Goal: Transaction & Acquisition: Book appointment/travel/reservation

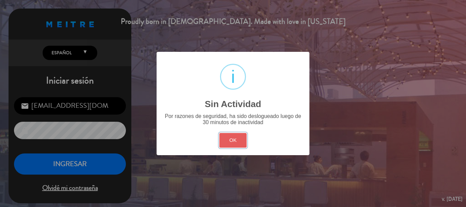
click at [232, 142] on button "OK" at bounding box center [233, 140] width 28 height 15
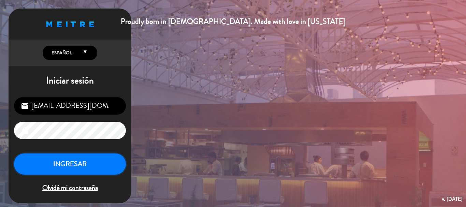
click at [83, 167] on button "INGRESAR" at bounding box center [70, 164] width 112 height 21
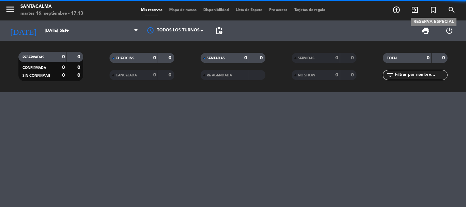
click at [432, 10] on icon "turned_in_not" at bounding box center [433, 10] width 8 height 8
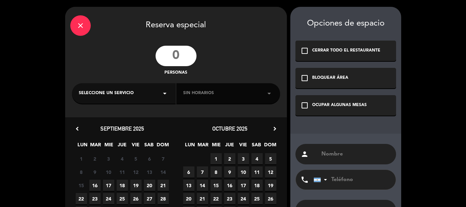
click at [184, 50] on input "number" at bounding box center [176, 56] width 41 height 20
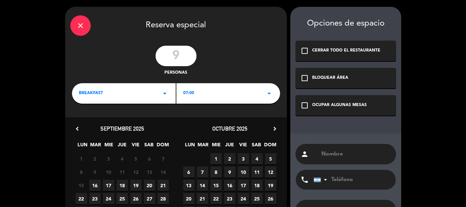
type input "9"
drag, startPoint x: 332, startPoint y: 106, endPoint x: 330, endPoint y: 125, distance: 19.6
click at [330, 125] on div "Opciones de espacio check_box_outline_blank CERRAR TODO EL RESTAURANTE check_bo…" at bounding box center [345, 130] width 111 height 246
click at [304, 105] on icon "check_box_outline_blank" at bounding box center [305, 105] width 8 height 8
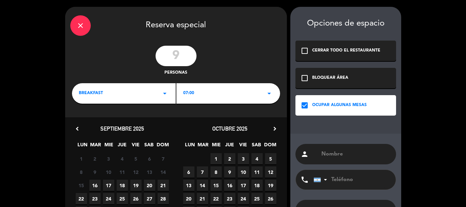
click at [334, 156] on input "text" at bounding box center [356, 154] width 70 height 10
paste input "[PERSON_NAME]"
type input "[PERSON_NAME]"
click at [144, 96] on div "BREAKFAST arrow_drop_down" at bounding box center [124, 93] width 104 height 20
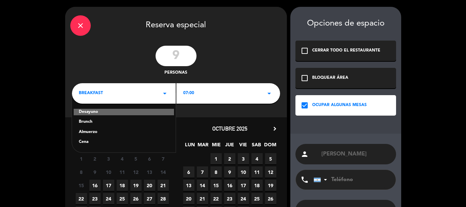
click at [84, 132] on div "Almuerzo" at bounding box center [124, 132] width 90 height 7
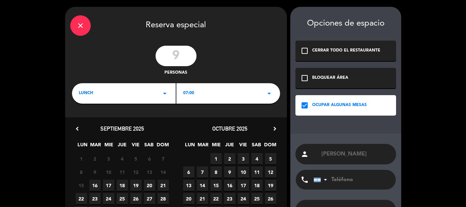
scroll to position [52, 0]
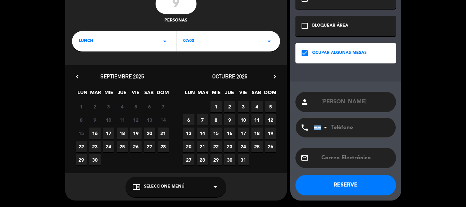
drag, startPoint x: 133, startPoint y: 132, endPoint x: 153, endPoint y: 144, distance: 23.6
click at [134, 132] on span "19" at bounding box center [135, 133] width 11 height 11
click at [170, 187] on span "Seleccione Menú" at bounding box center [164, 187] width 41 height 7
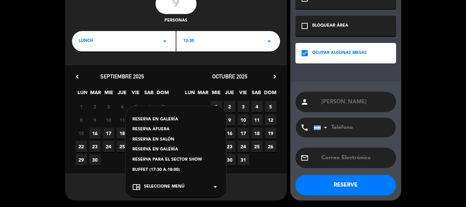
click at [172, 116] on div "RESERVA EN GALERÍA" at bounding box center [175, 119] width 87 height 7
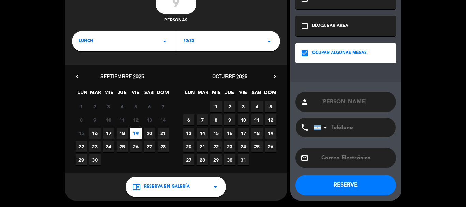
click at [214, 45] on div "12:30 arrow_drop_down" at bounding box center [228, 41] width 104 height 20
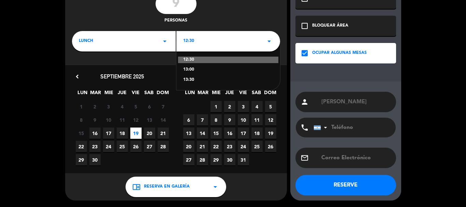
click at [194, 73] on div "13:00" at bounding box center [228, 70] width 90 height 7
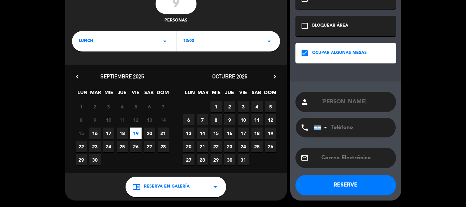
click at [338, 128] on input "tel" at bounding box center [351, 128] width 75 height 20
type input "3573431659"
click at [345, 183] on button "RESERVE" at bounding box center [345, 185] width 101 height 20
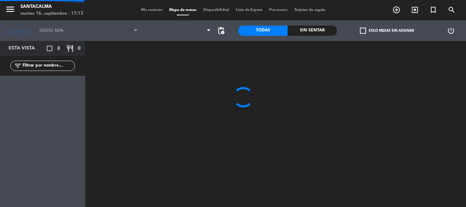
type input "vie. [DATE]"
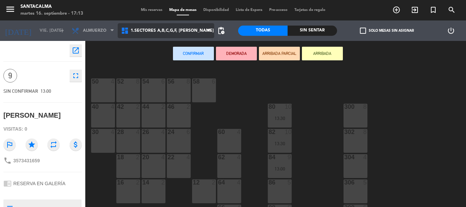
click at [182, 34] on span "1.Sectores A,B,C,G,F, [PERSON_NAME]" at bounding box center [166, 30] width 97 height 15
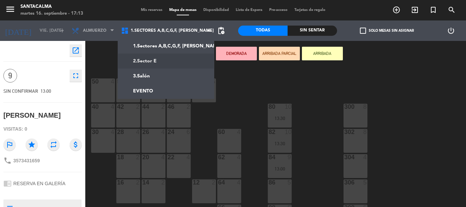
click at [179, 59] on ng-component "menu Santacalma martes 16. septiembre - 17:13 Mis reservas Mapa de mesas Dispon…" at bounding box center [233, 103] width 466 height 207
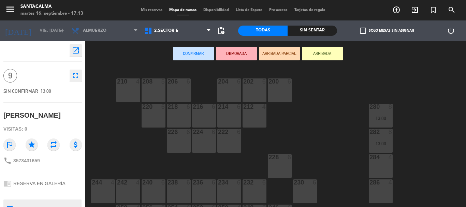
click at [383, 166] on div "284 4" at bounding box center [381, 166] width 24 height 24
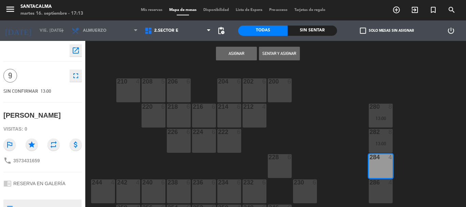
click at [380, 182] on div at bounding box center [380, 182] width 11 height 6
click at [380, 185] on div at bounding box center [380, 182] width 11 height 6
click at [236, 56] on button "Asignar" at bounding box center [236, 54] width 41 height 14
